Goal: Task Accomplishment & Management: Complete application form

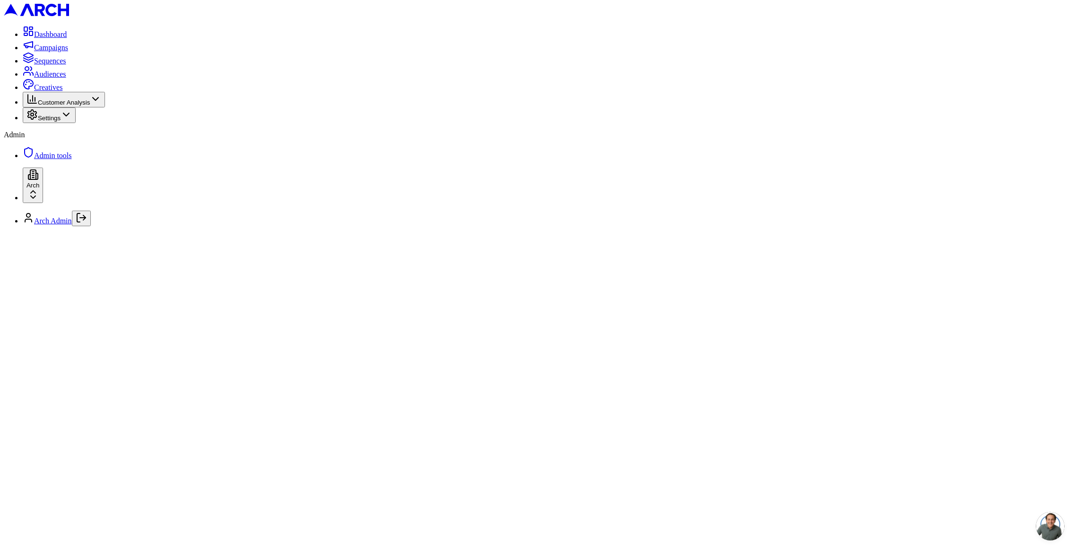
click at [480, 234] on div at bounding box center [538, 234] width 1069 height 0
click at [106, 250] on html "Dashboard Campaigns Sequences Audiences Creatives Customer Analysis Settings Ad…" at bounding box center [538, 125] width 1076 height 250
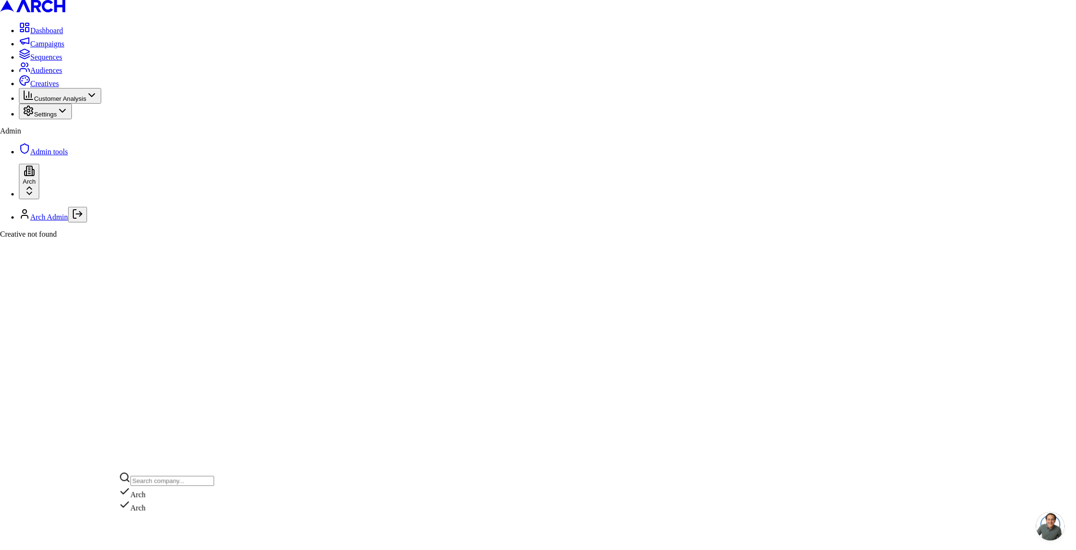
click at [237, 246] on html "Dashboard Campaigns Sequences Audiences Creatives Customer Analysis Settings Ad…" at bounding box center [538, 123] width 1076 height 246
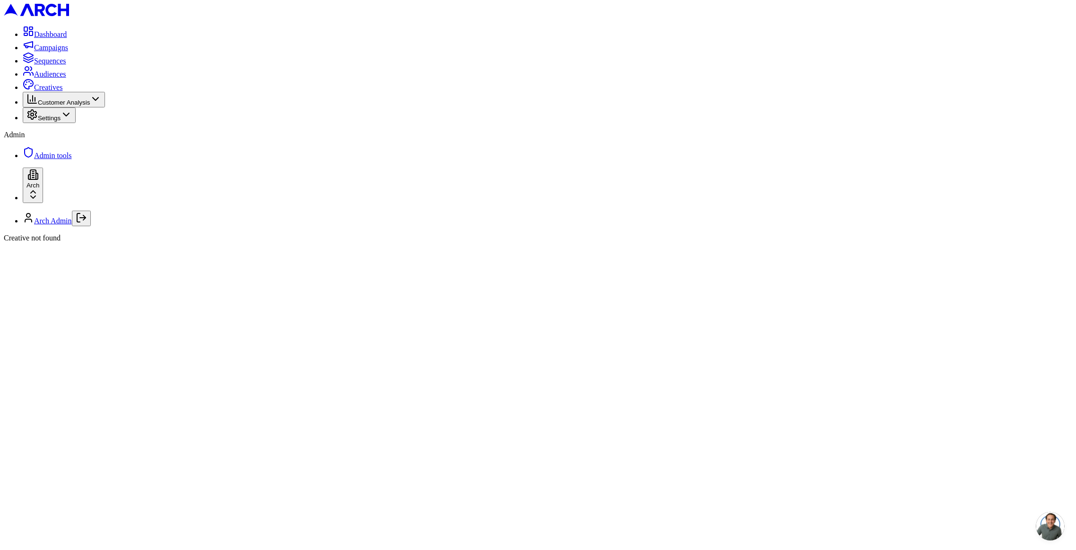
click at [59, 91] on link "Creatives" at bounding box center [43, 87] width 40 height 8
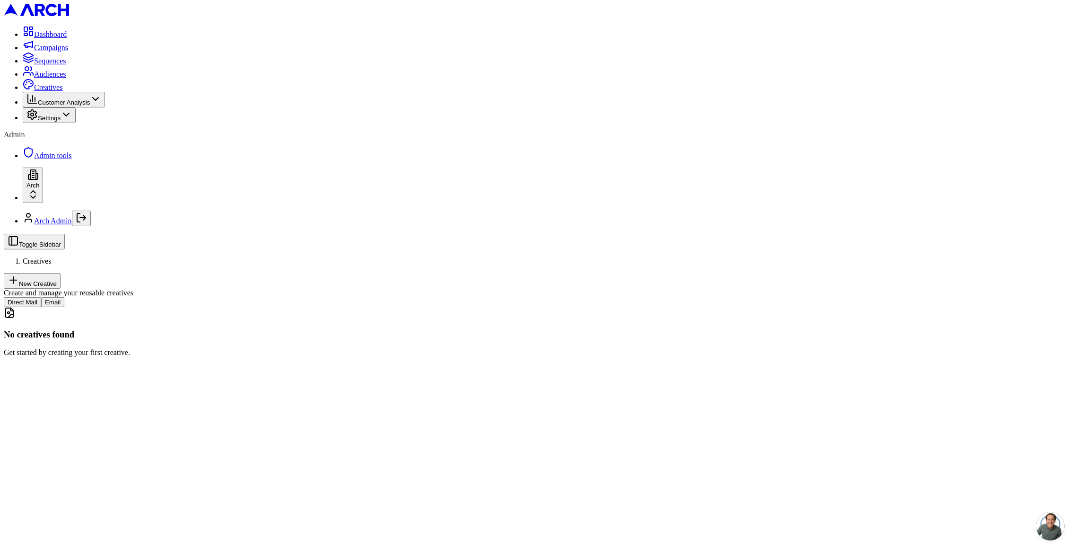
click at [61, 273] on button "New Creative" at bounding box center [32, 281] width 57 height 16
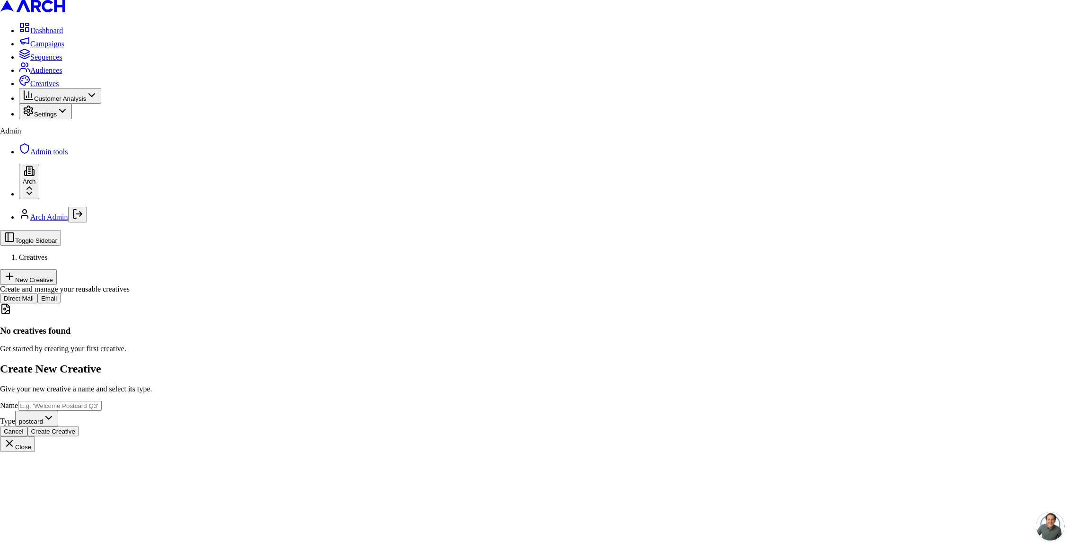
click at [102, 401] on input "Name" at bounding box center [60, 406] width 84 height 10
type input "test"
click at [79, 426] on button "Create Creative" at bounding box center [53, 431] width 52 height 10
